Goal: Information Seeking & Learning: Learn about a topic

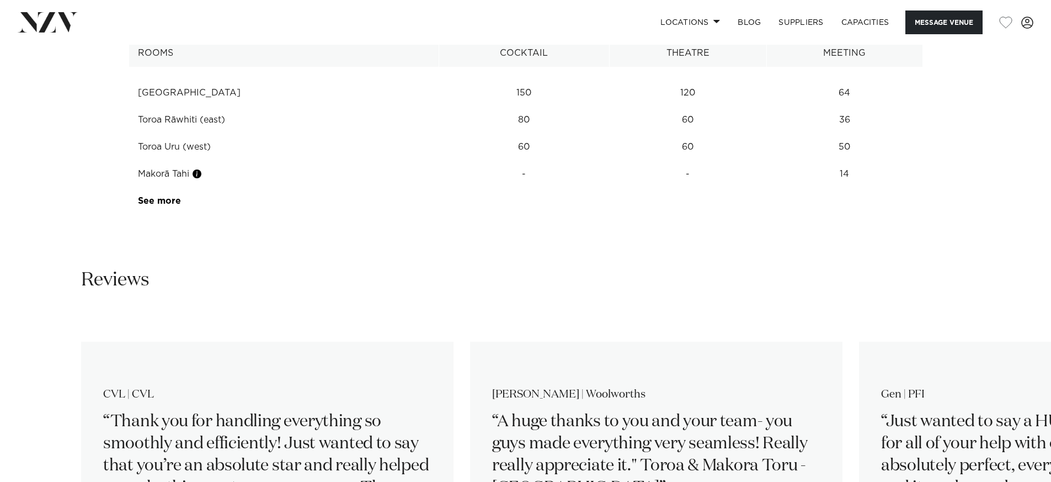
scroll to position [1790, 0]
click at [163, 197] on link "See more" at bounding box center [181, 201] width 86 height 9
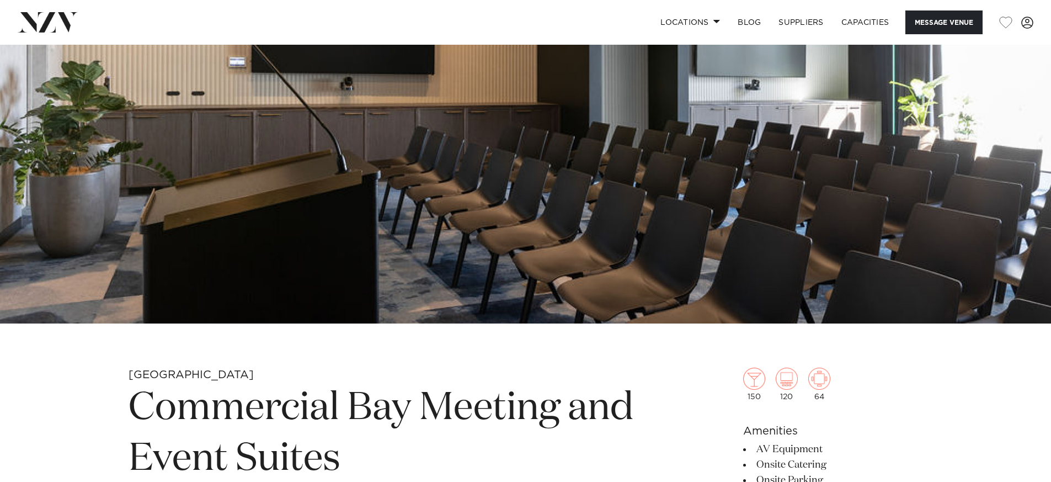
scroll to position [0, 0]
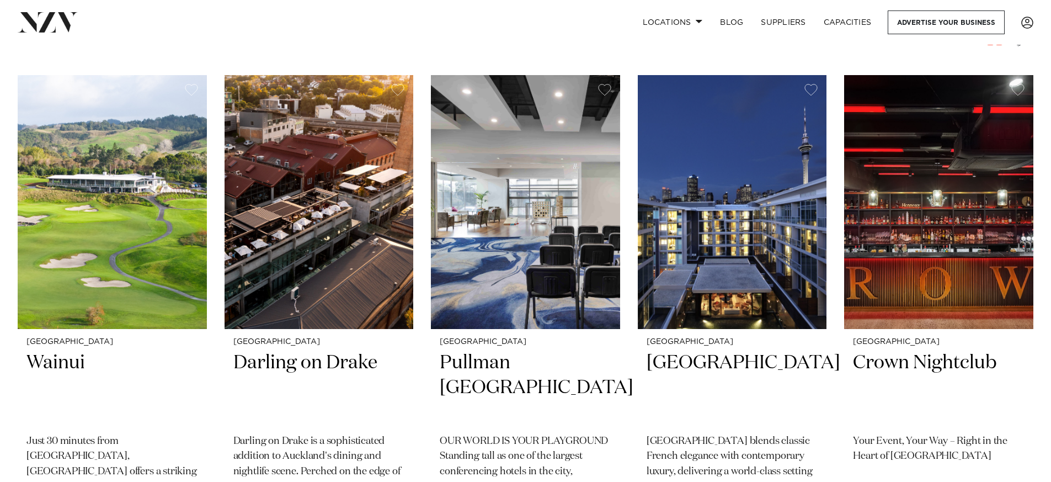
scroll to position [487, 0]
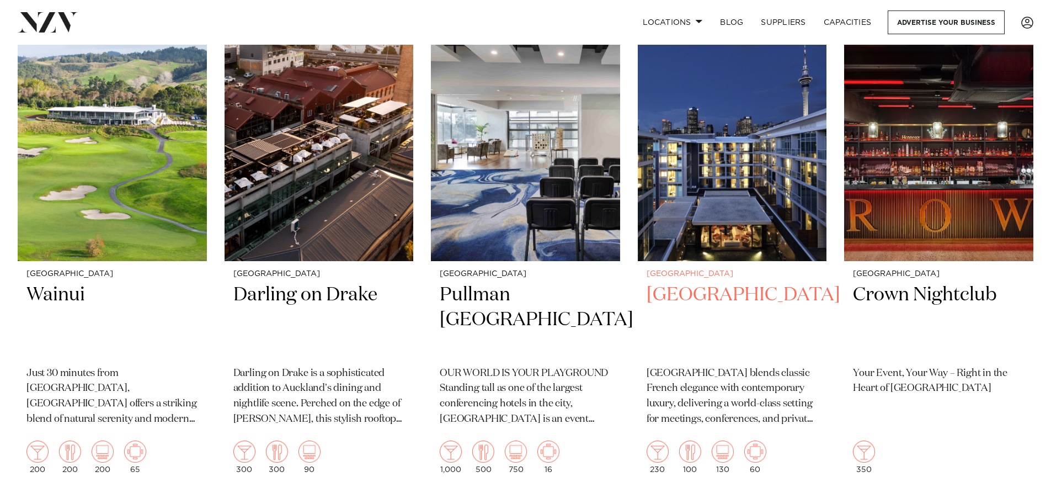
click at [750, 295] on h2 "Sofitel Auckland Viaduct Harbour" at bounding box center [733, 319] width 172 height 74
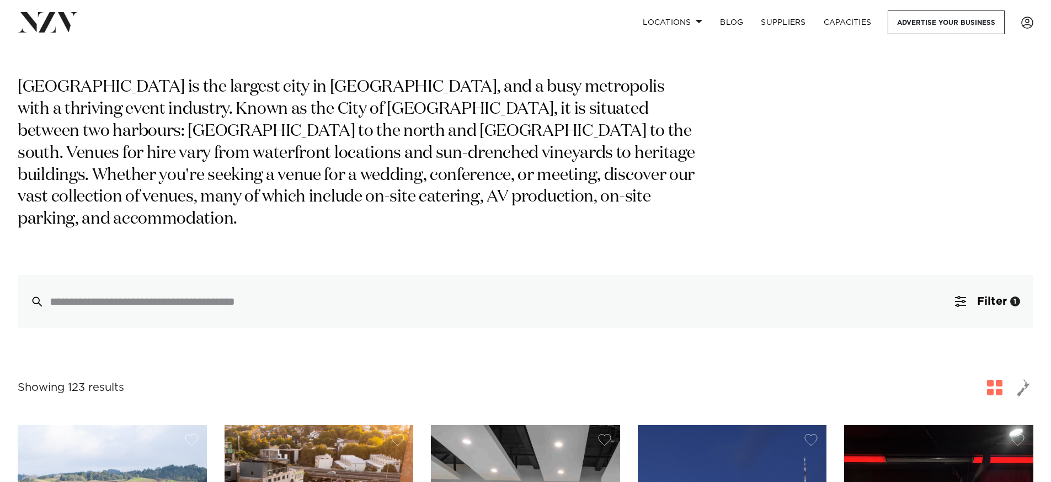
scroll to position [0, 0]
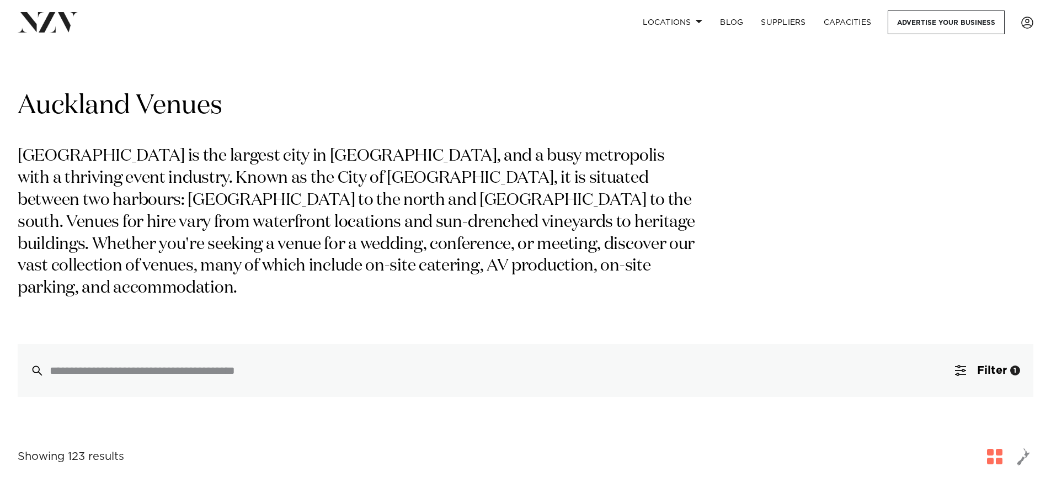
click at [196, 220] on p "Auckland is the largest city in New Zealand, and a busy metropolis with a thriv…" at bounding box center [359, 223] width 682 height 154
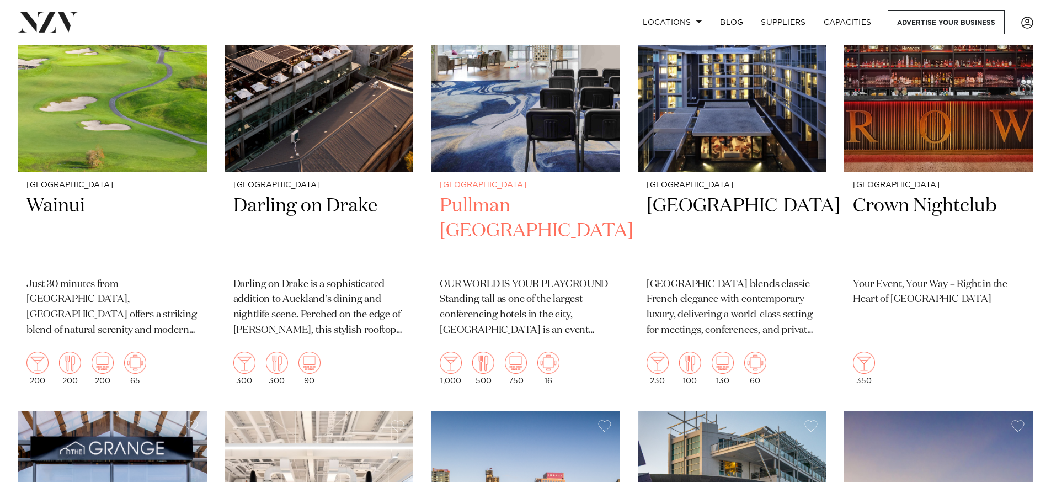
scroll to position [449, 0]
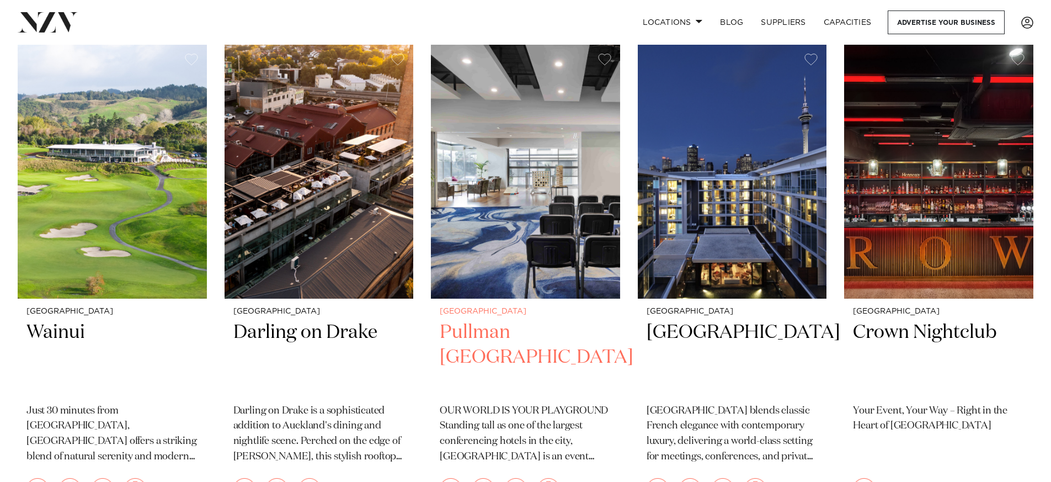
click at [496, 320] on h2 "Pullman Auckland" at bounding box center [526, 357] width 172 height 74
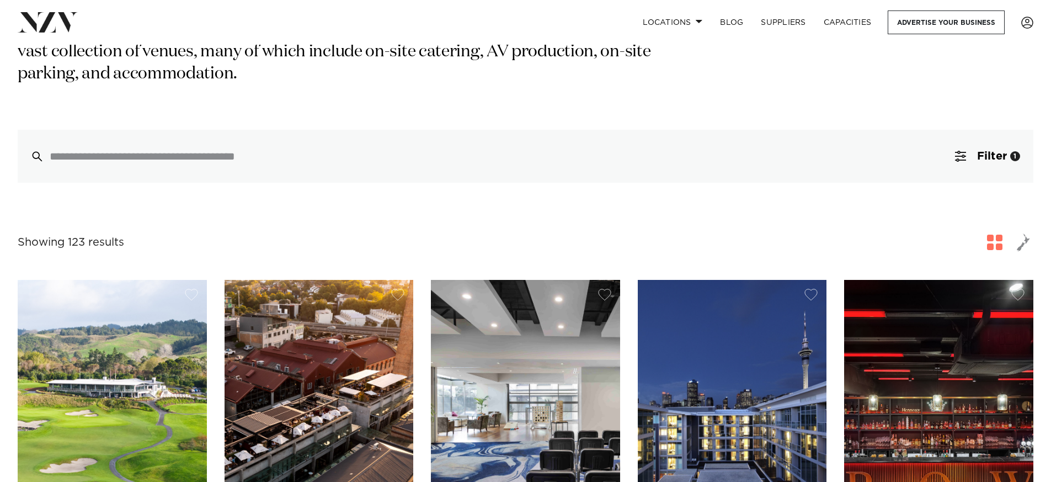
scroll to position [0, 0]
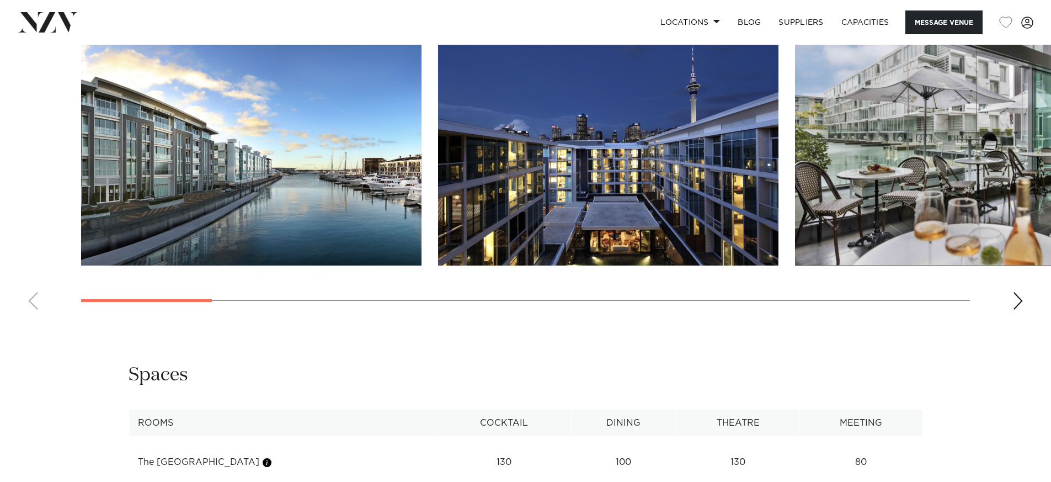
scroll to position [1217, 0]
